Goal: Find specific page/section: Find specific page/section

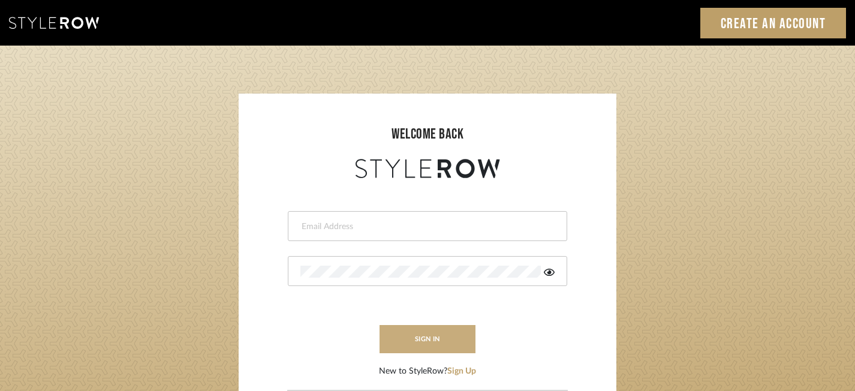
type input "[PERSON_NAME][EMAIL_ADDRESS][DOMAIN_NAME]"
click at [428, 339] on button "sign in" at bounding box center [428, 339] width 96 height 28
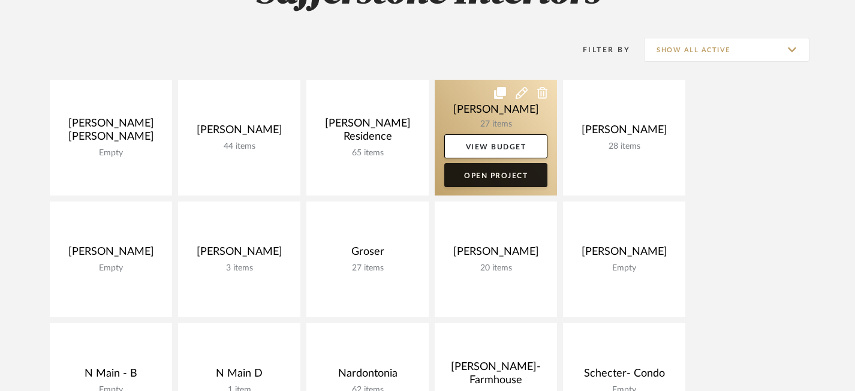
scroll to position [221, 0]
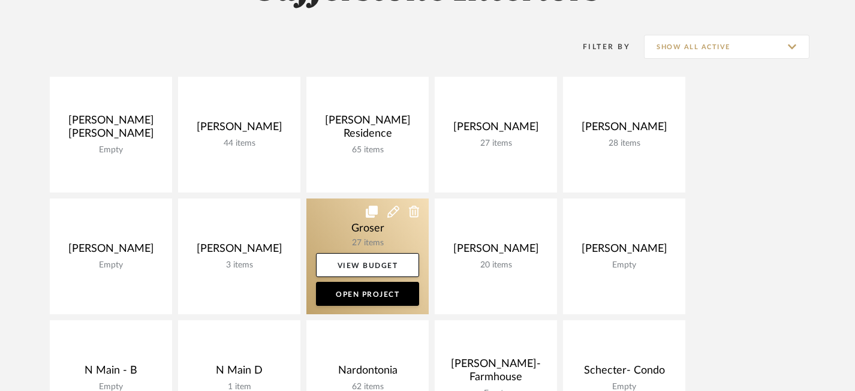
click at [372, 227] on link at bounding box center [367, 257] width 122 height 116
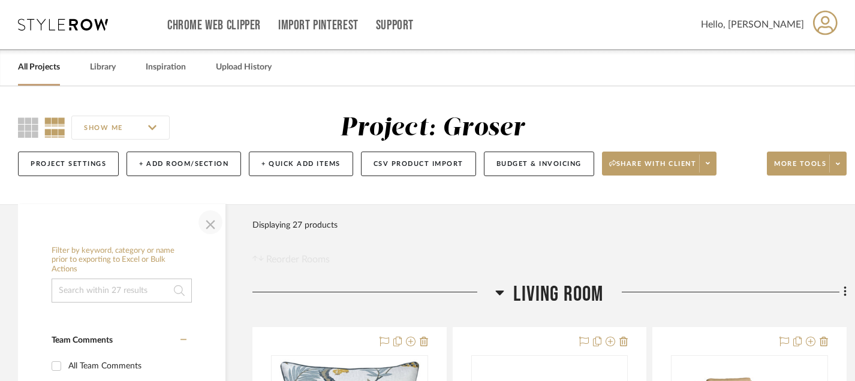
click at [213, 225] on span "button" at bounding box center [210, 222] width 29 height 29
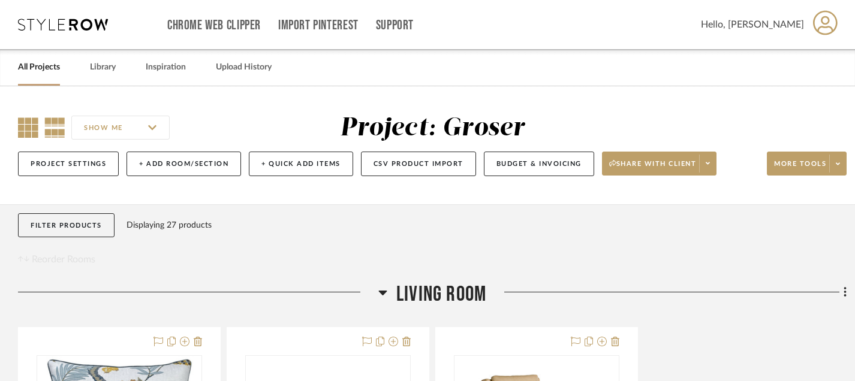
click at [28, 128] on icon at bounding box center [28, 128] width 20 height 20
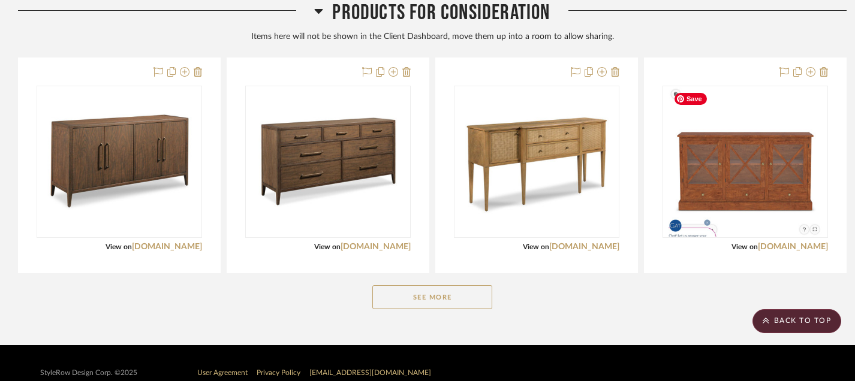
scroll to position [585, 0]
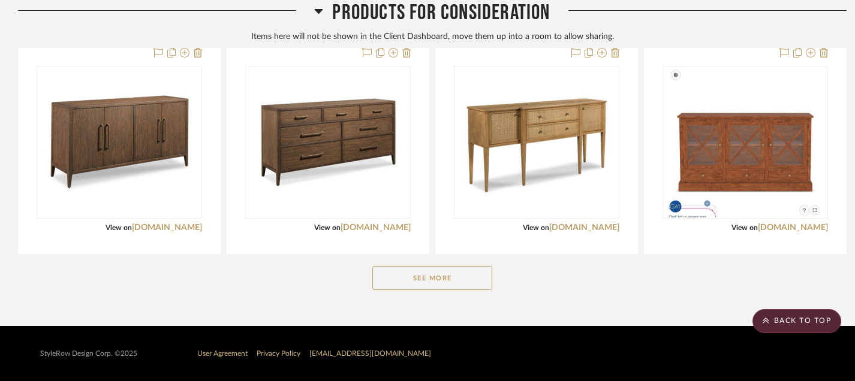
click at [431, 279] on button "See More" at bounding box center [432, 278] width 120 height 24
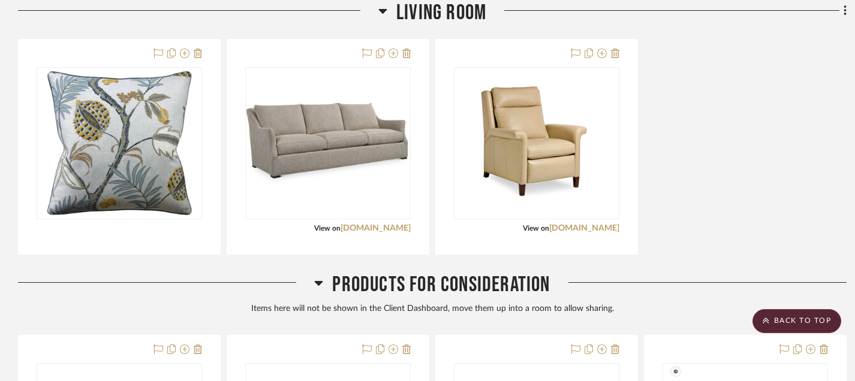
scroll to position [281, 0]
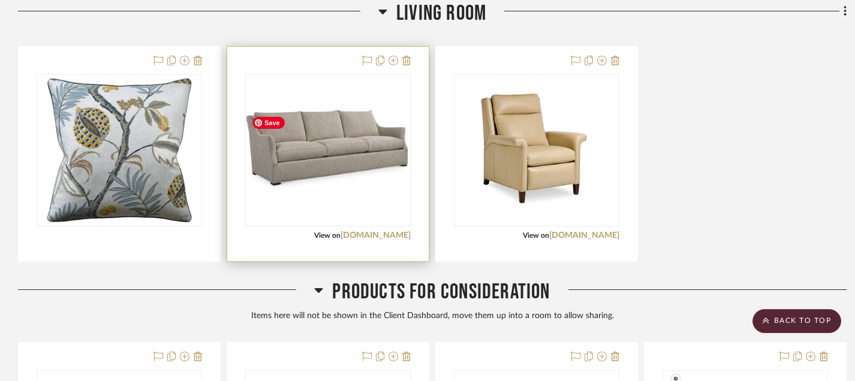
click at [347, 153] on img "0" at bounding box center [327, 150] width 163 height 80
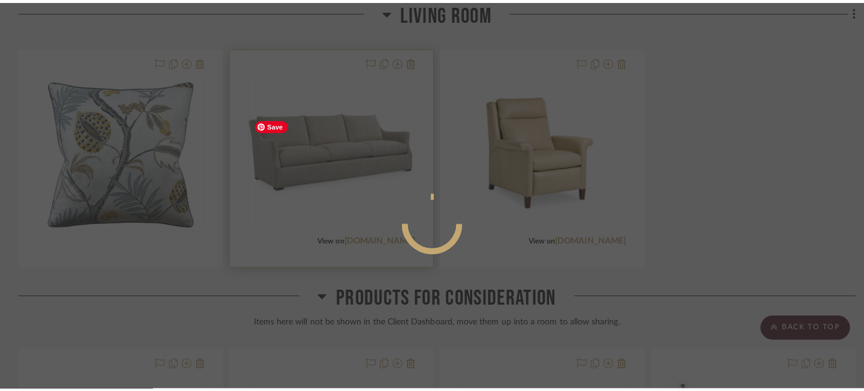
scroll to position [0, 0]
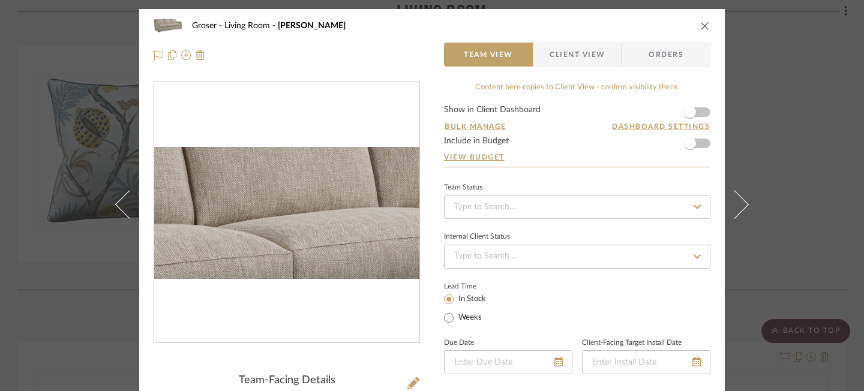
click at [278, 194] on img "0" at bounding box center [286, 212] width 265 height 131
